Goal: Navigation & Orientation: Go to known website

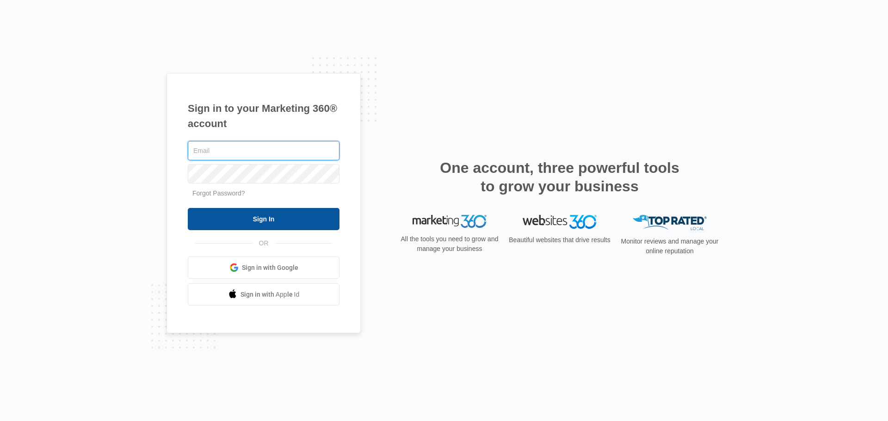
type input "[EMAIL_ADDRESS][DOMAIN_NAME]"
drag, startPoint x: 263, startPoint y: 218, endPoint x: 345, endPoint y: 217, distance: 81.9
click at [264, 218] on input "Sign In" at bounding box center [264, 219] width 152 height 22
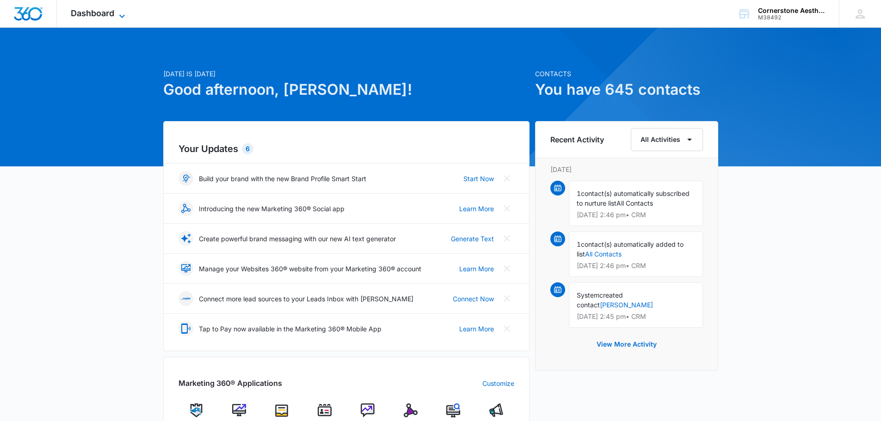
click at [90, 11] on span "Dashboard" at bounding box center [92, 13] width 43 height 10
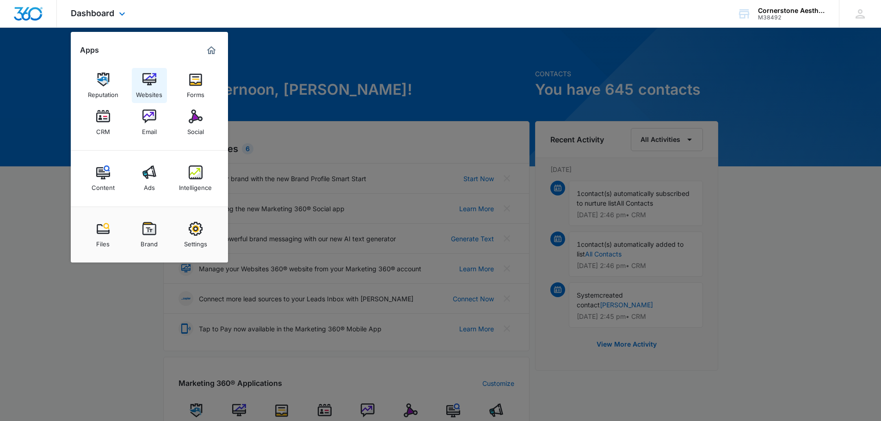
click at [146, 83] on img at bounding box center [149, 80] width 14 height 14
